Goal: Obtain resource: Download file/media

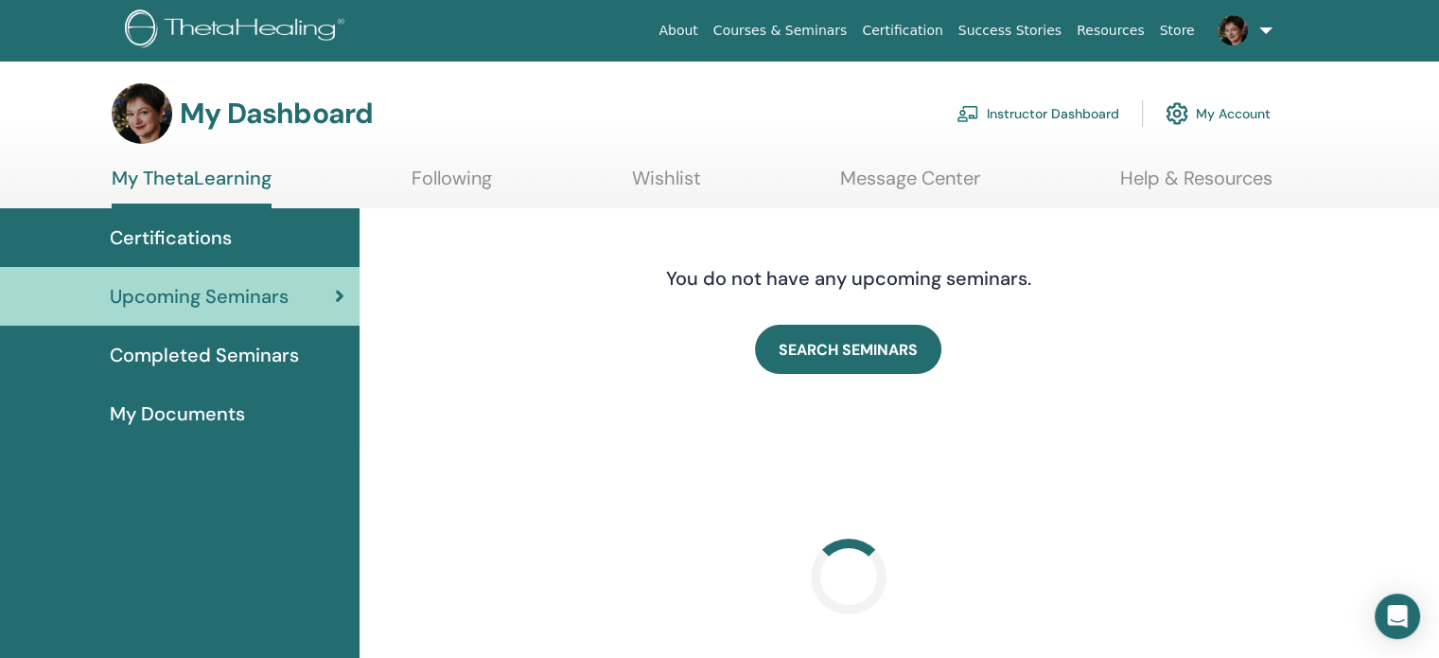
click at [1097, 116] on link "Instructor Dashboard" at bounding box center [1037, 114] width 163 height 42
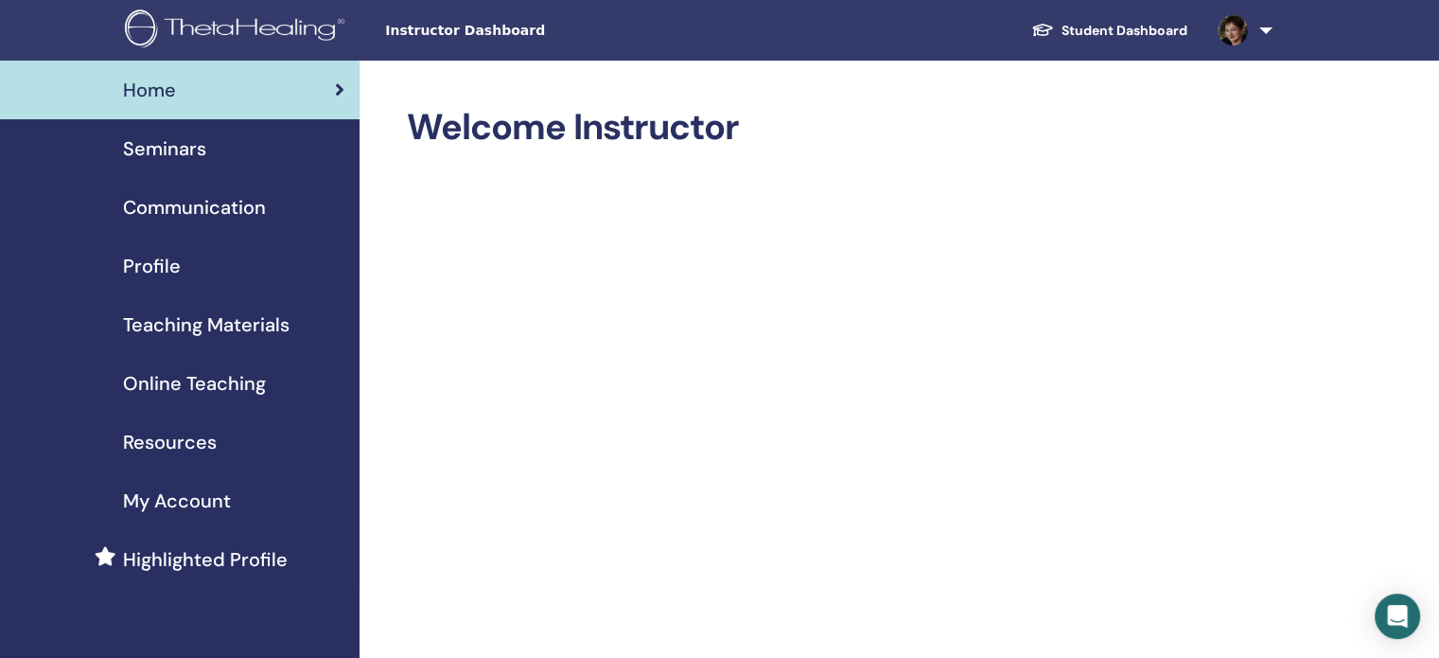
click at [199, 318] on span "Teaching Materials" at bounding box center [206, 324] width 167 height 28
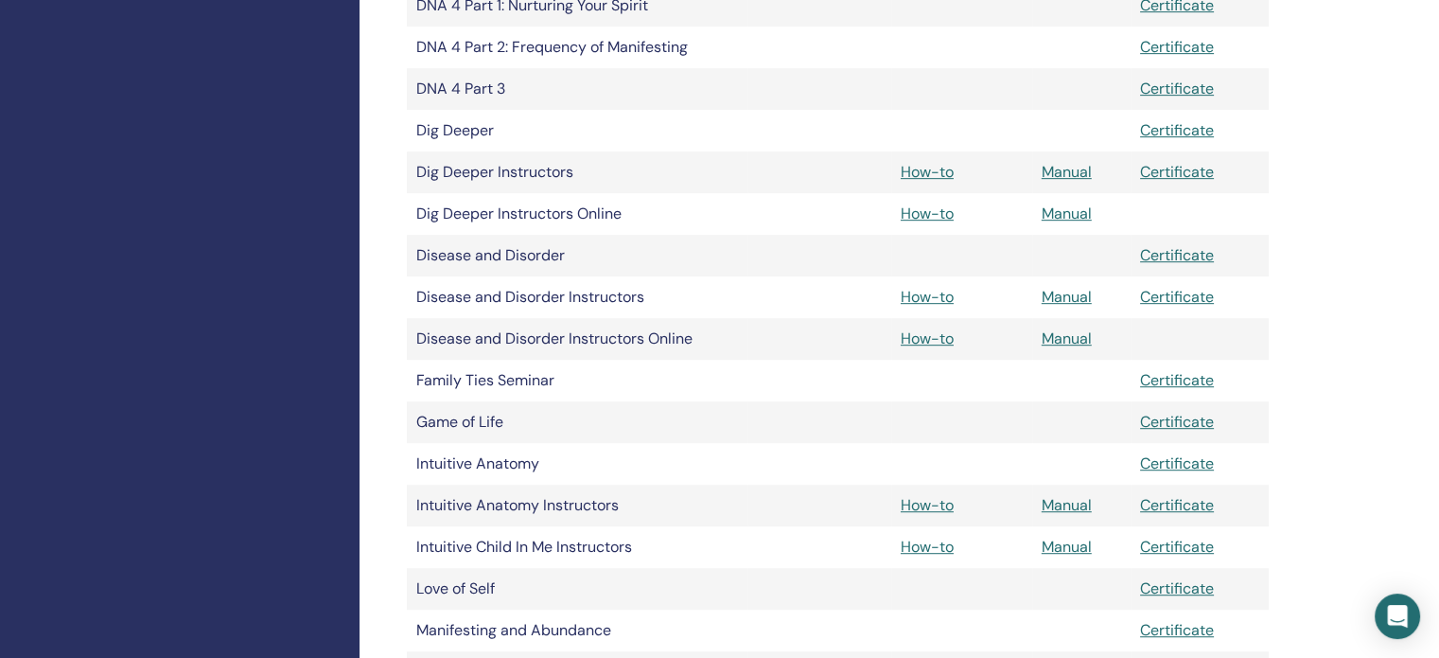
scroll to position [946, 0]
click at [1079, 506] on link "Manual" at bounding box center [1067, 503] width 50 height 20
